Goal: Check status: Check status

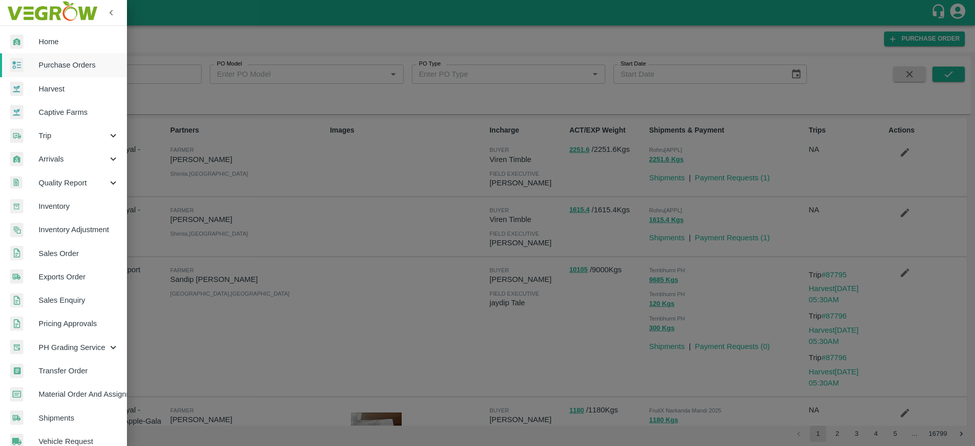
click at [59, 251] on span "Sales Order" at bounding box center [79, 253] width 80 height 11
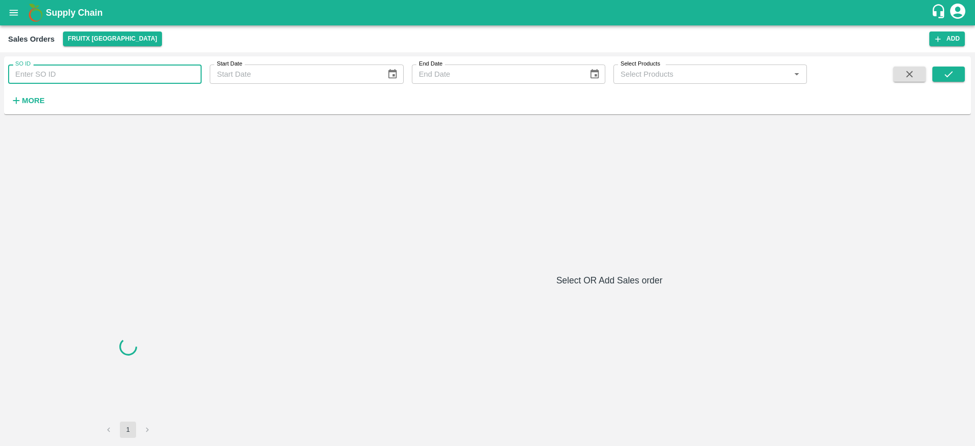
click at [132, 78] on input "SO ID" at bounding box center [104, 73] width 193 height 19
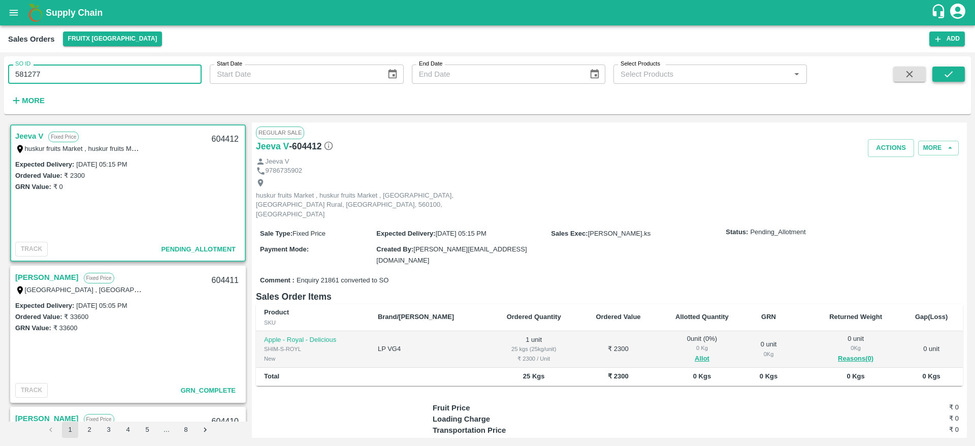
type input "581277"
click at [936, 68] on button "submit" at bounding box center [948, 74] width 33 height 15
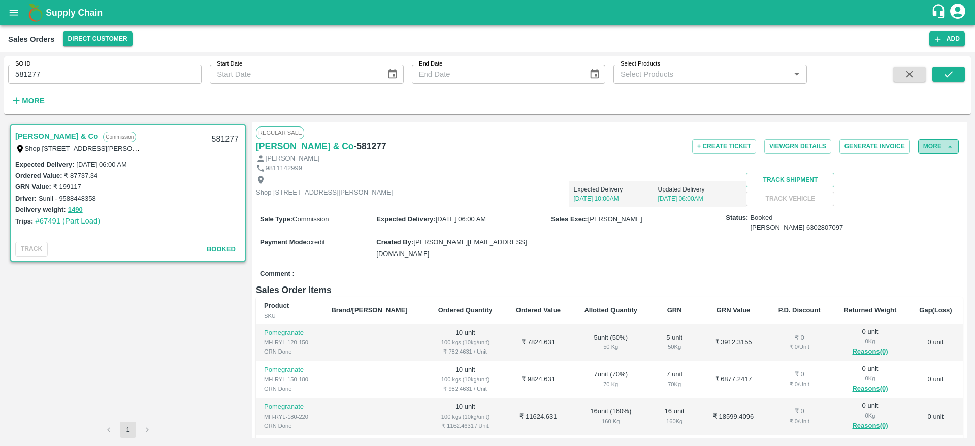
click at [929, 148] on button "More" at bounding box center [938, 146] width 41 height 15
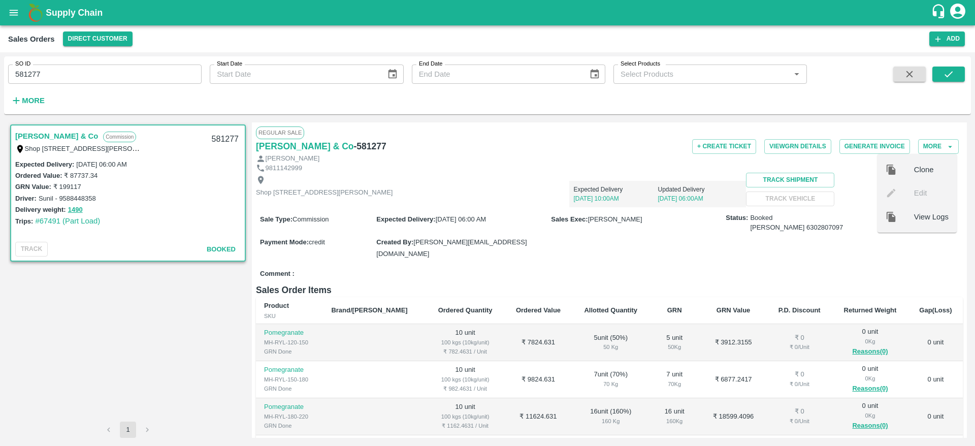
click at [612, 265] on div "Comment :" at bounding box center [609, 274] width 707 height 18
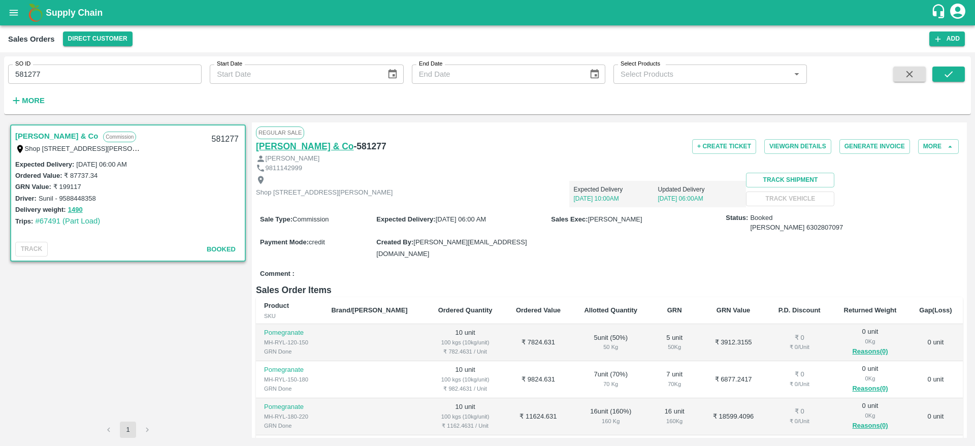
click at [312, 149] on h6 "[PERSON_NAME] & Co" at bounding box center [305, 146] width 98 height 14
